Goal: Find specific page/section: Find specific page/section

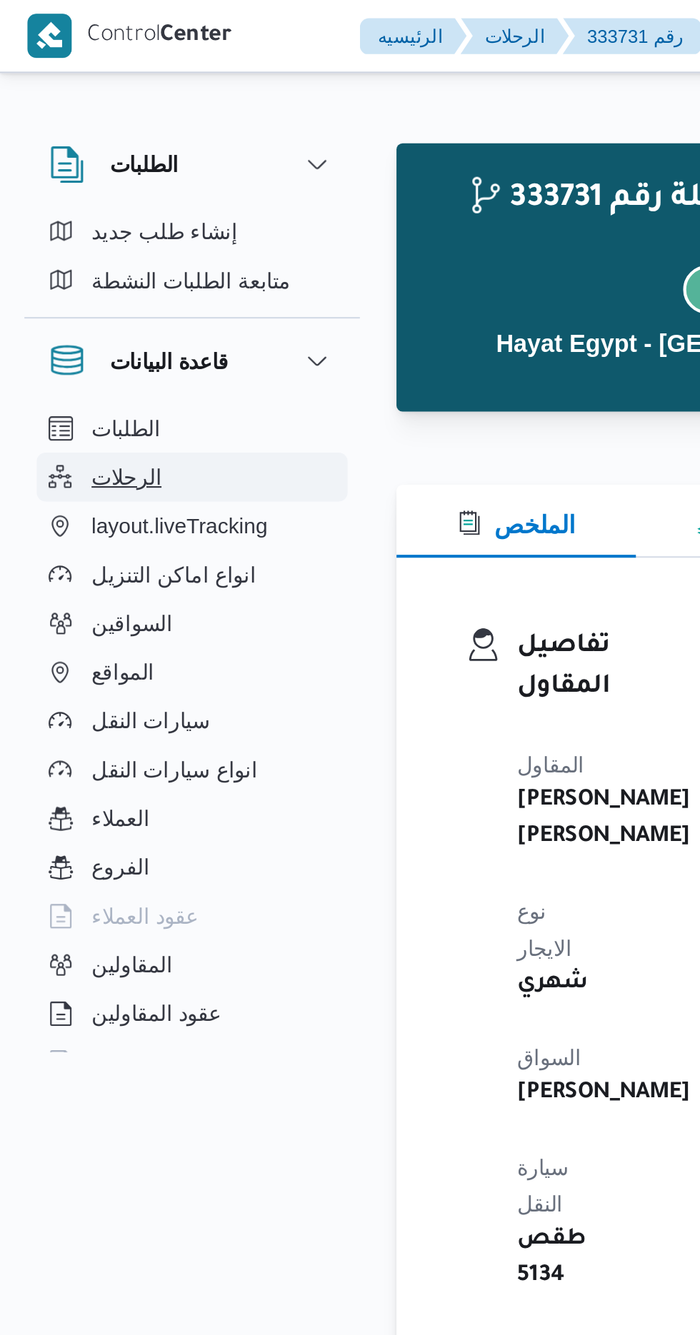
click at [87, 226] on button "الرحلات" at bounding box center [90, 223] width 146 height 23
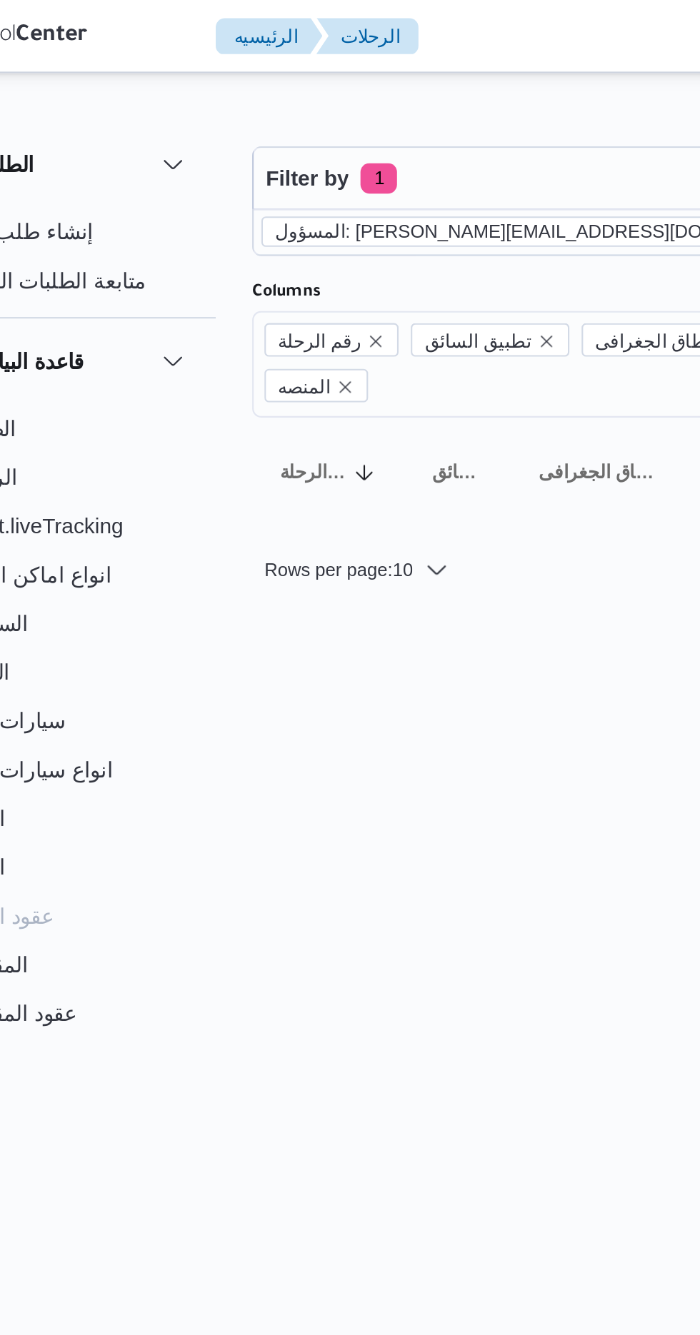
click at [454, 108] on icon "remove selected entity" at bounding box center [457, 109] width 6 height 6
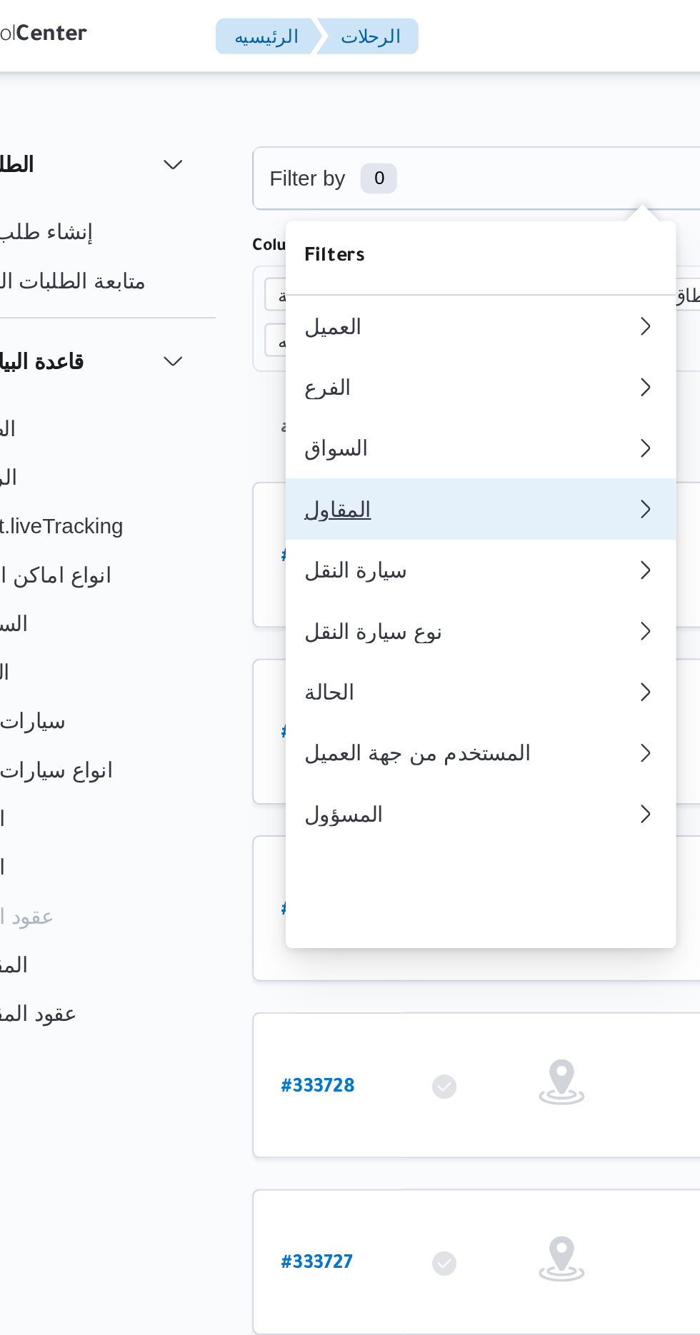
click at [233, 244] on div "المقاول" at bounding box center [287, 238] width 154 height 11
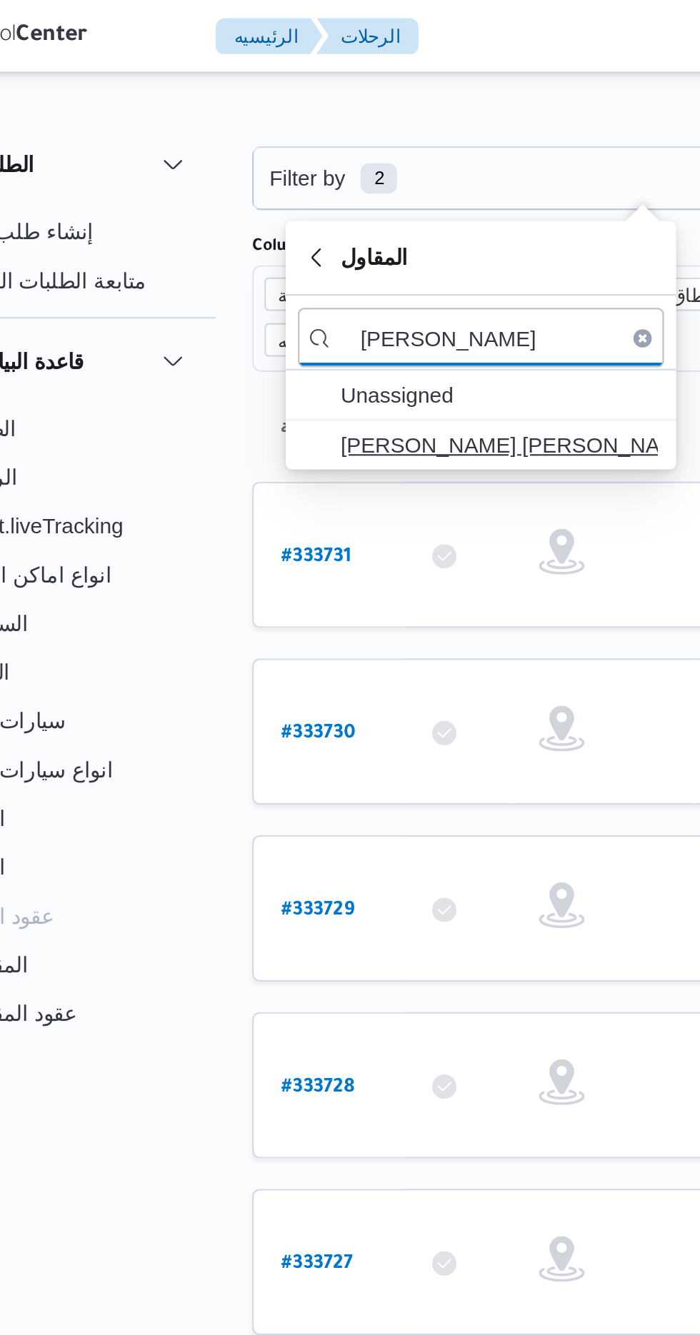
type input "[PERSON_NAME]"
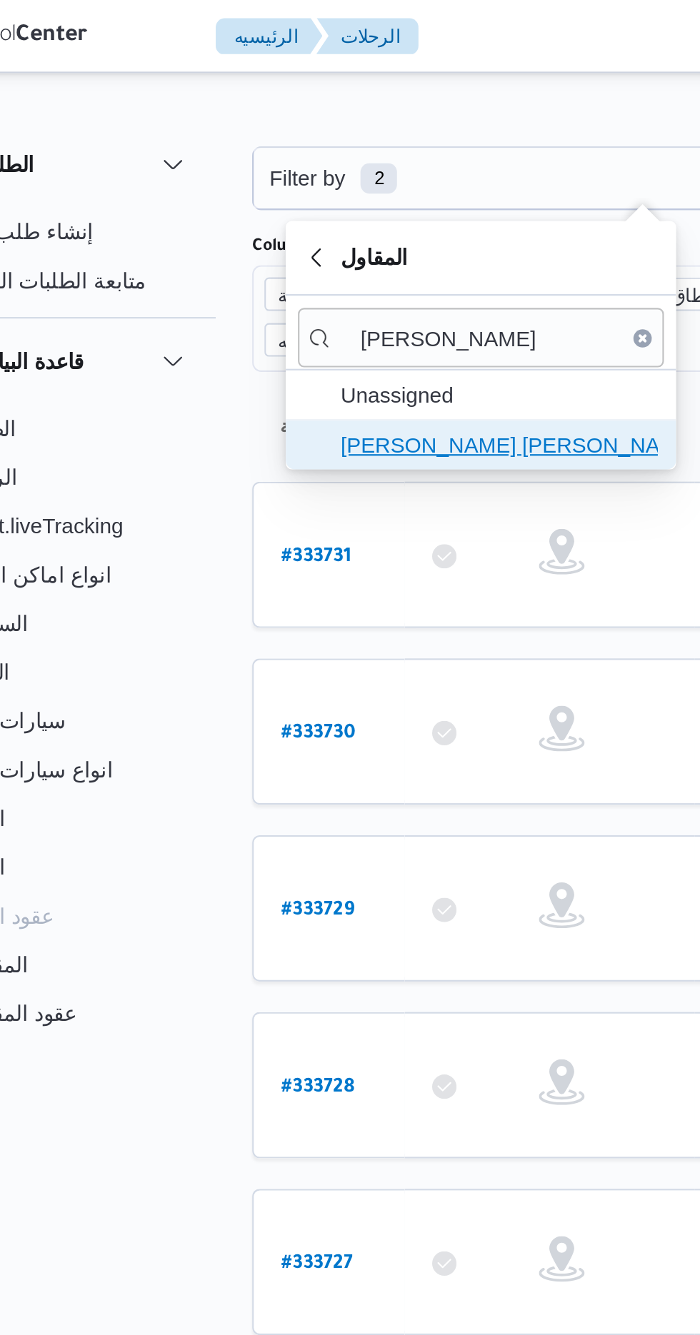
click at [310, 208] on span "[PERSON_NAME] [PERSON_NAME]" at bounding box center [301, 208] width 149 height 17
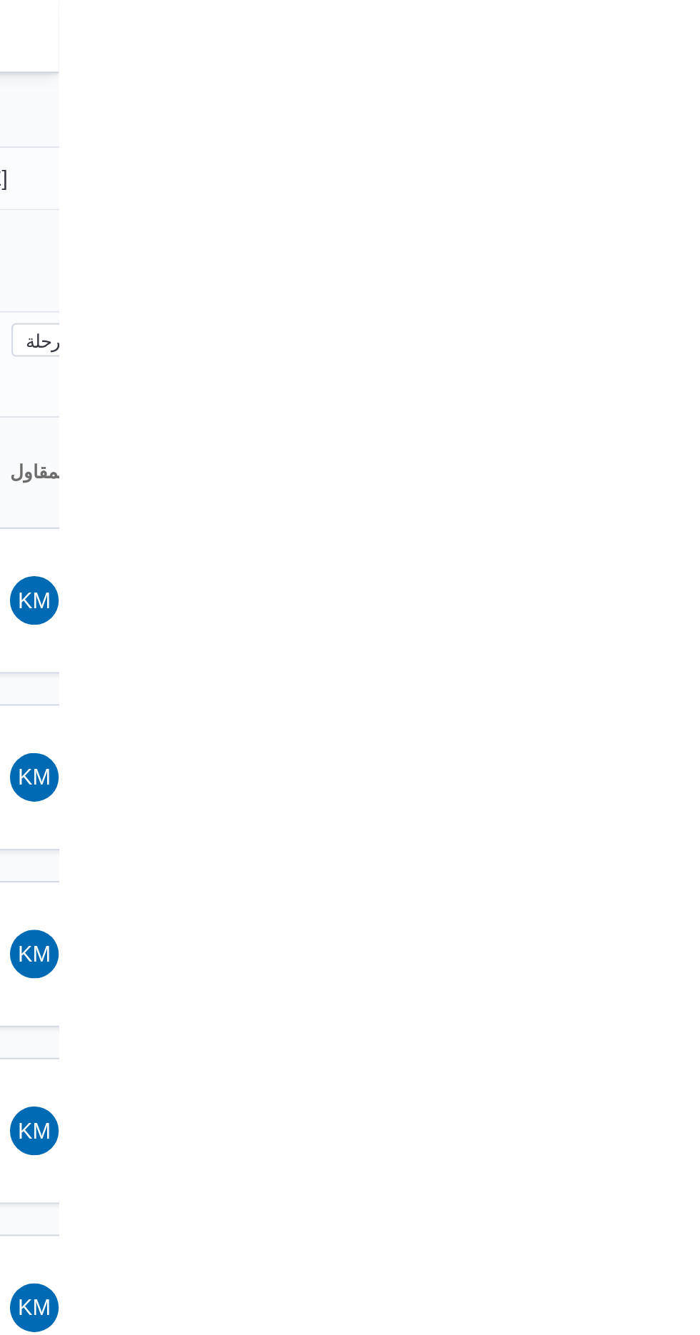
type input "[DATE]"
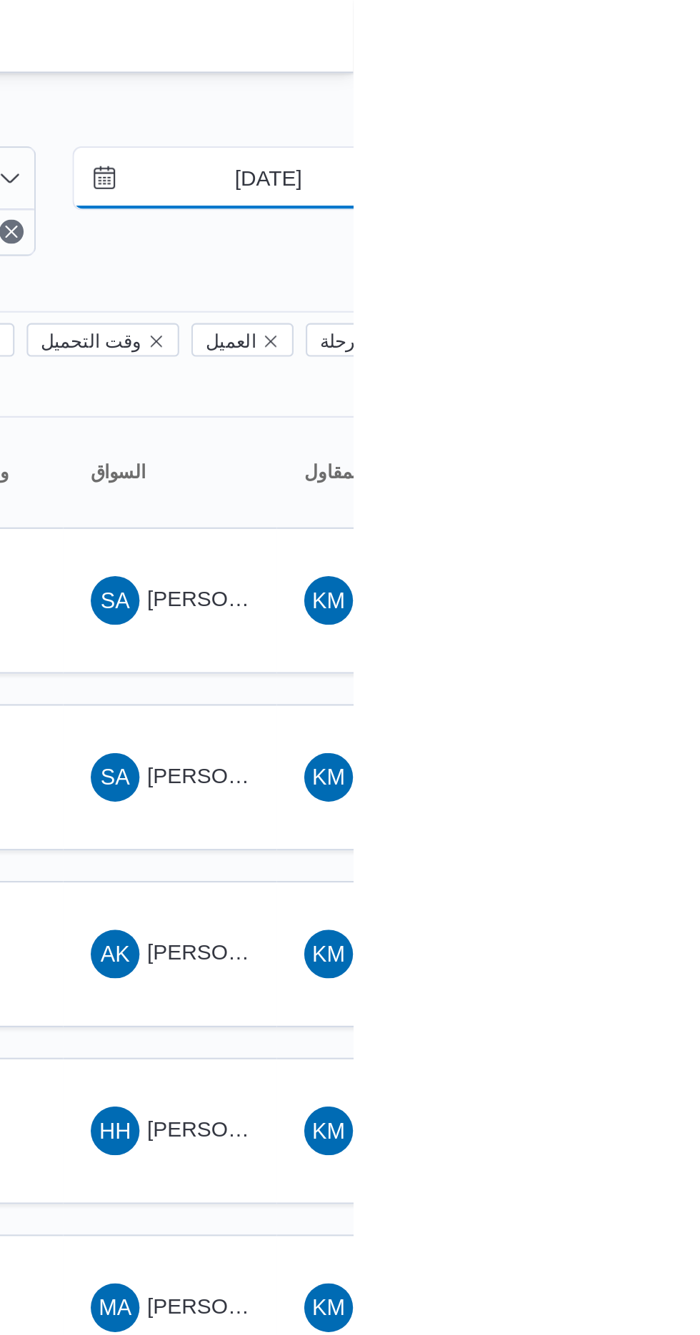
click at [645, 81] on input "[DATE]" at bounding box center [650, 83] width 162 height 29
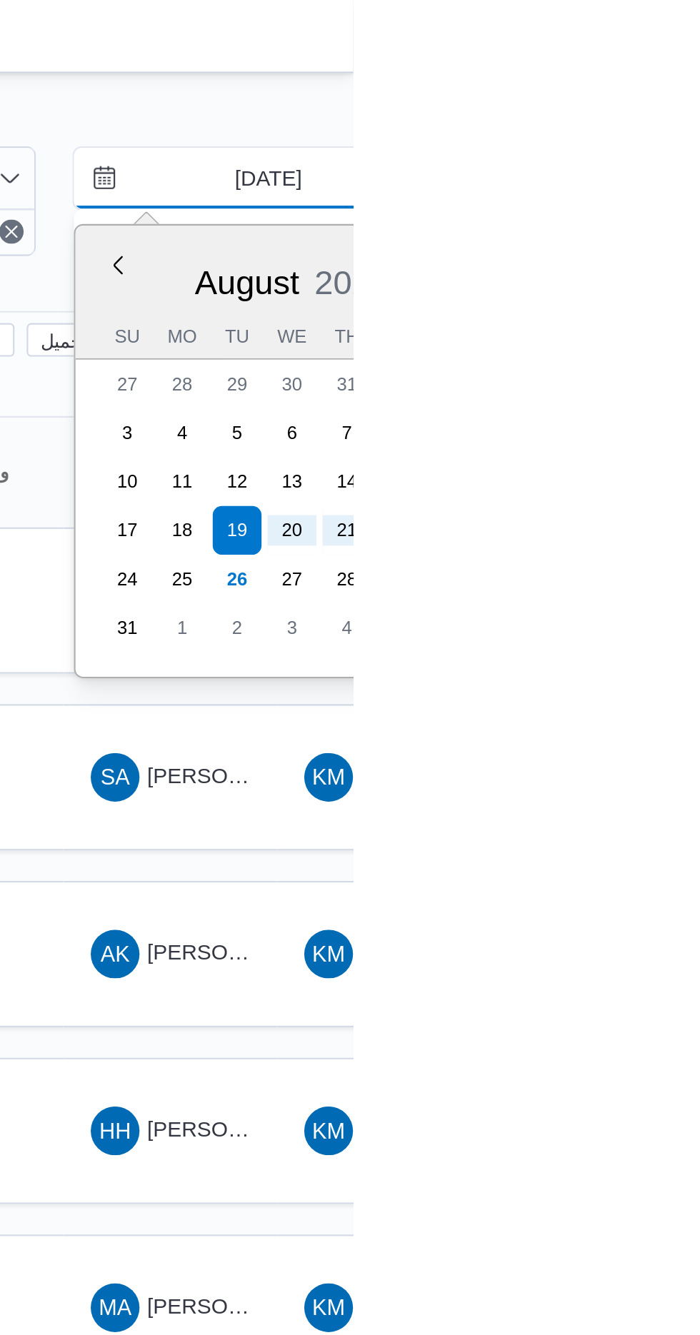
type input "[DATE]"
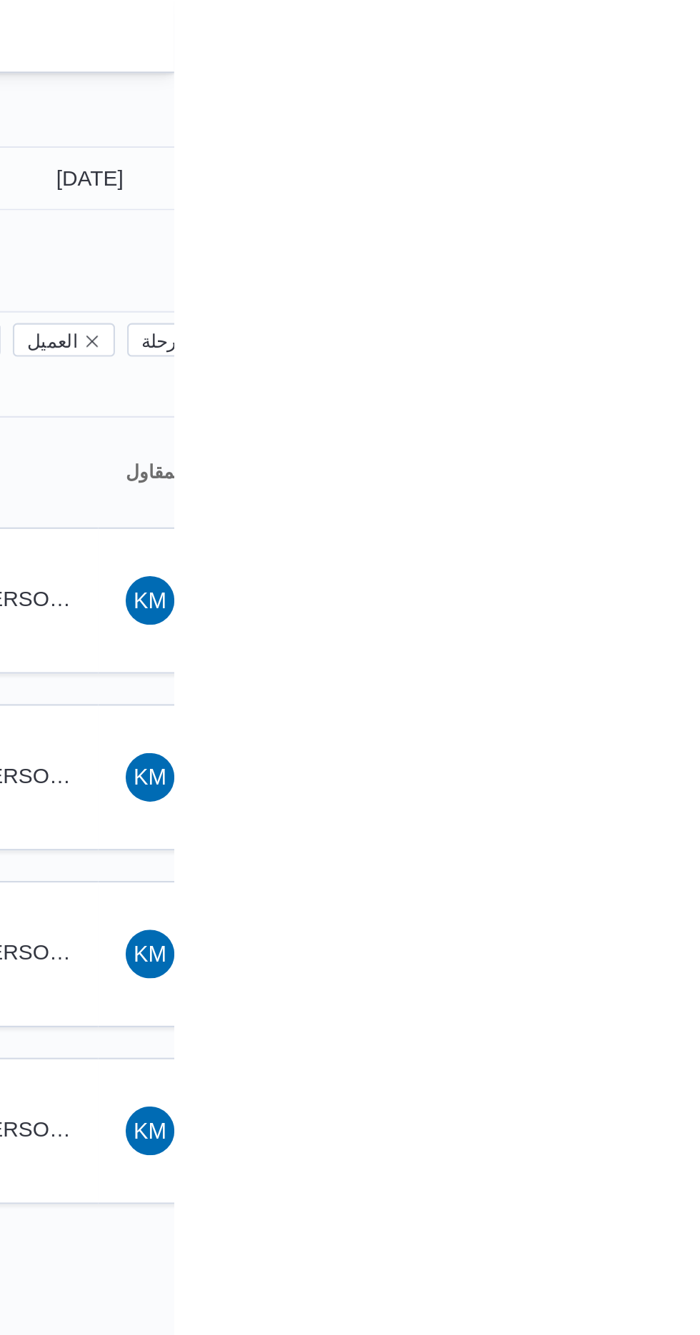
type input "[DATE]"
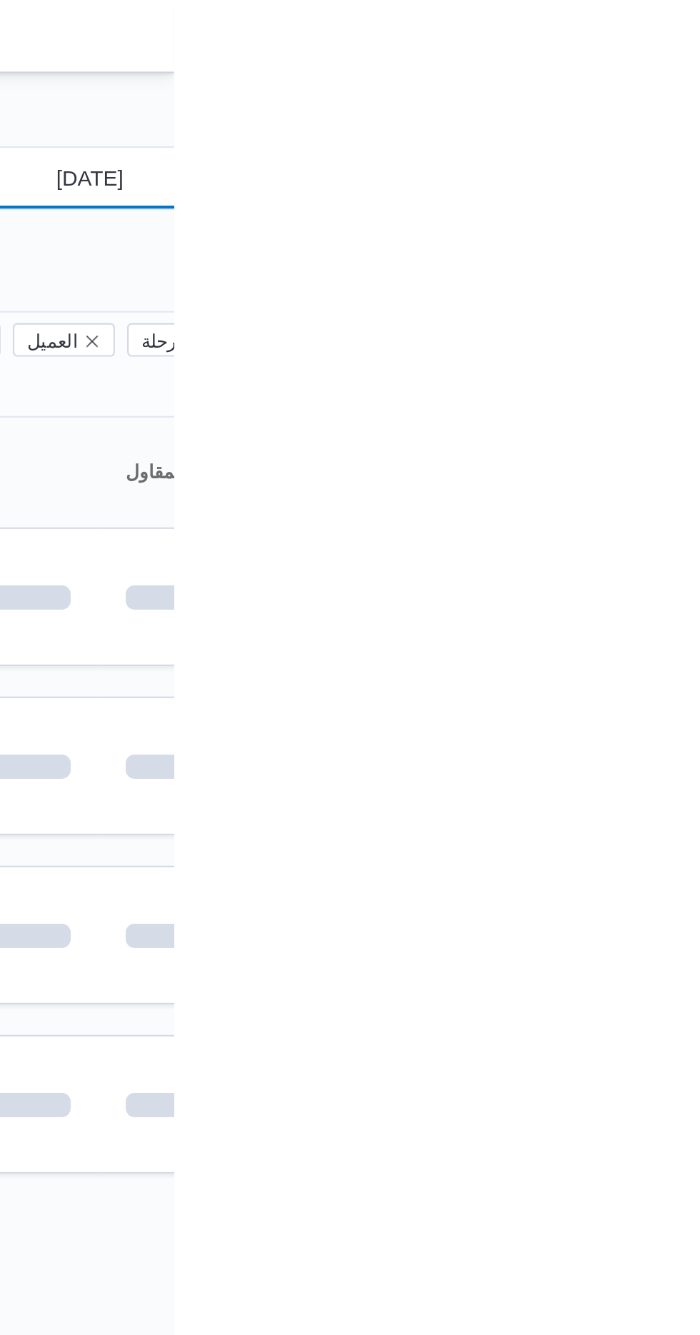
click at [663, 86] on input "[DATE]" at bounding box center [650, 83] width 162 height 29
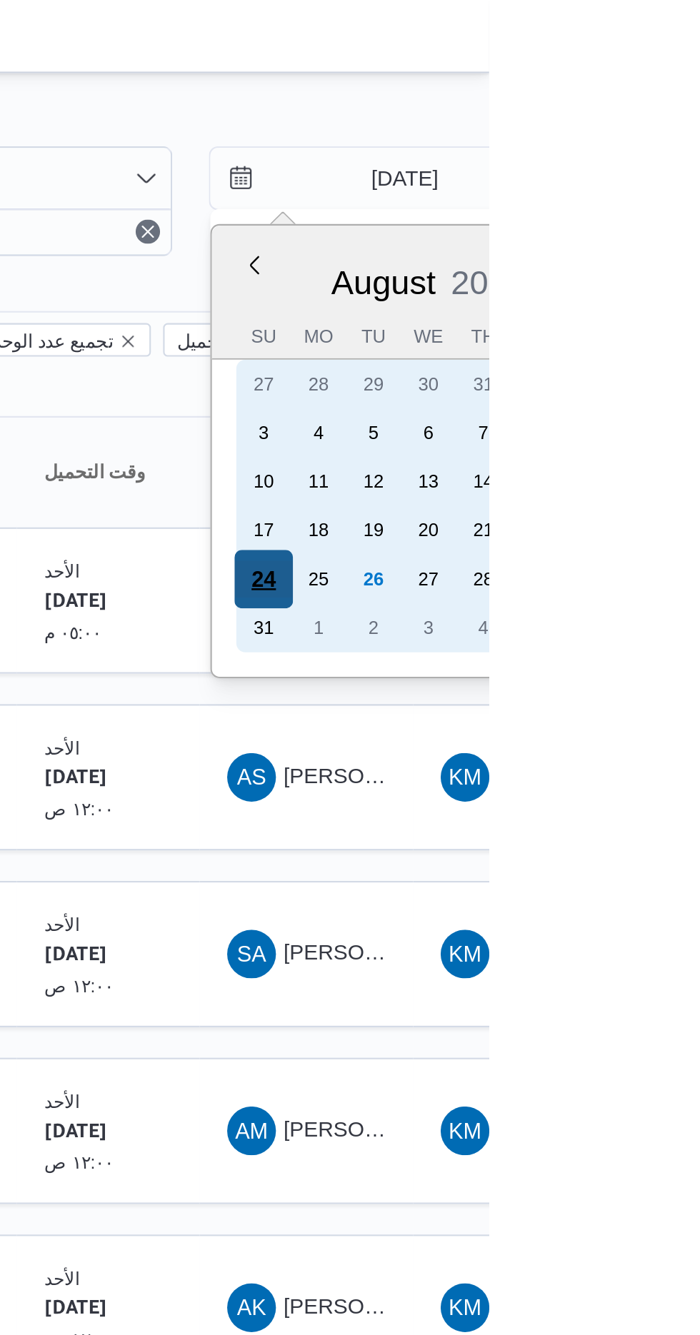
click at [595, 269] on div "24" at bounding box center [594, 271] width 27 height 27
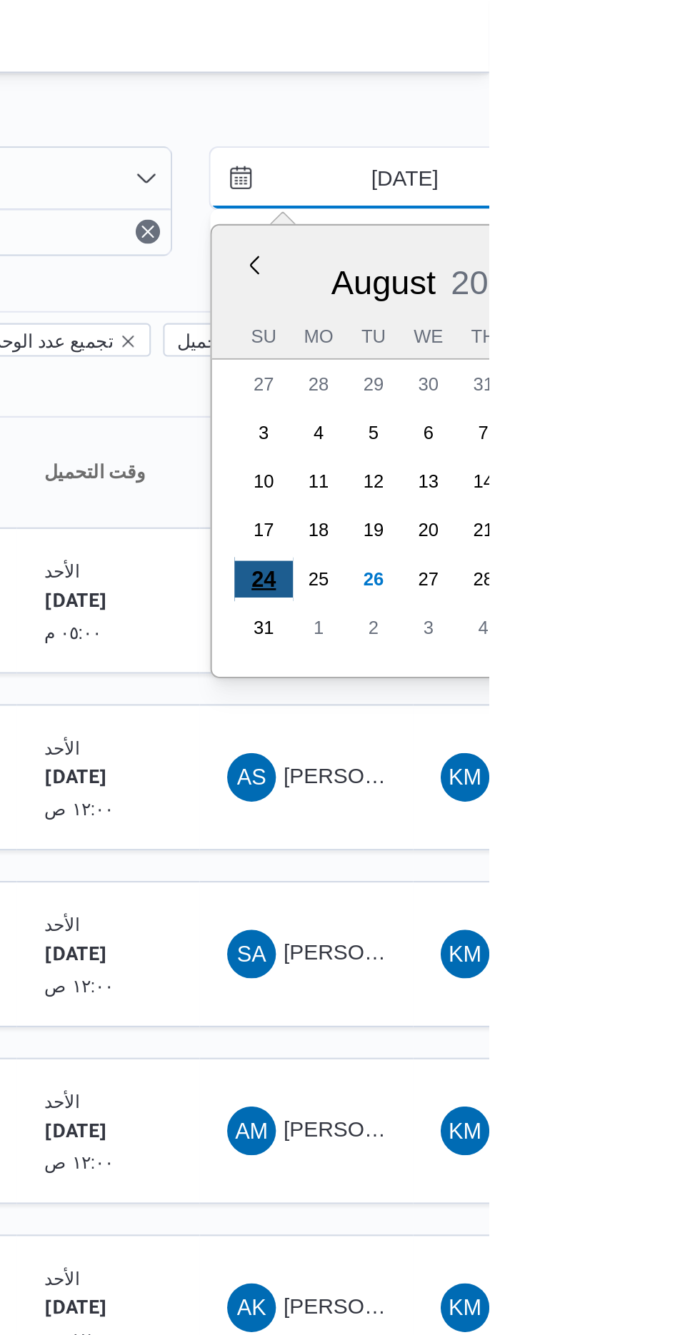
type input "[DATE]"
